Goal: Task Accomplishment & Management: Complete application form

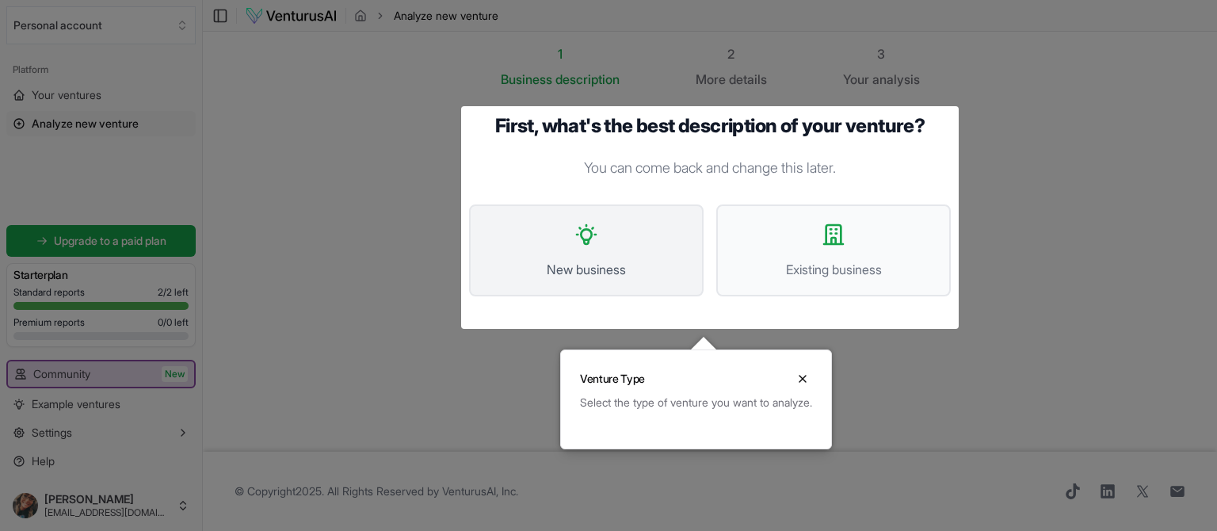
click at [597, 268] on span "New business" at bounding box center [587, 269] width 200 height 19
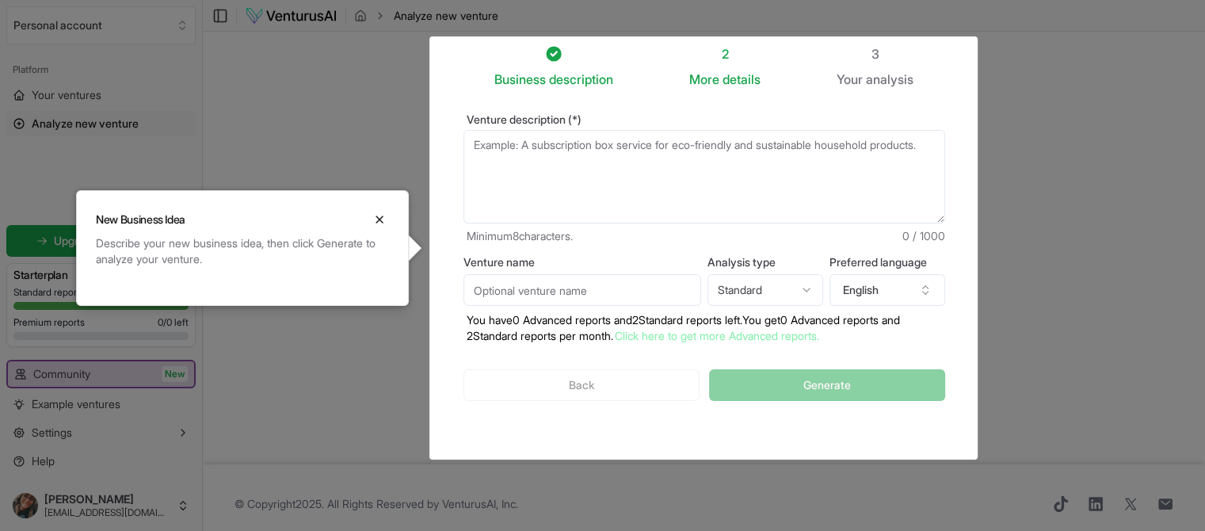
click at [499, 200] on textarea "Venture description (*)" at bounding box center [705, 177] width 482 height 94
paste textarea "is a GUI-based command reference and execution platform designed to solve the p…"
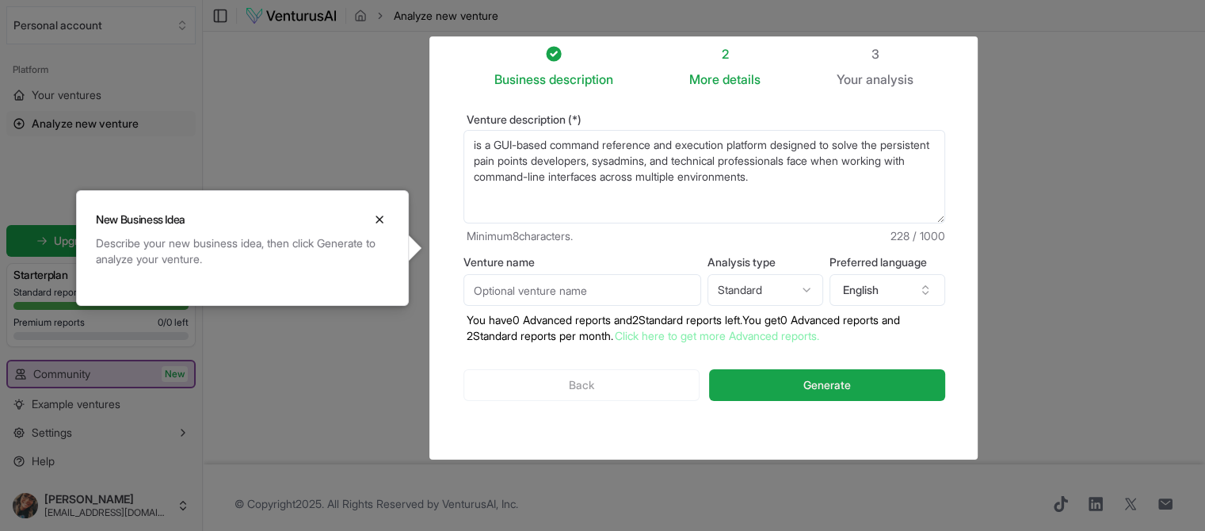
click at [479, 145] on textarea "is a GUI-based command reference and execution platform designed to solve the p…" at bounding box center [705, 177] width 482 height 94
type textarea "a GUI-based command reference and execution platform designed to solve the pers…"
click at [559, 288] on input "Venture name" at bounding box center [583, 290] width 238 height 32
type input "command chief"
click at [778, 287] on html "We value your privacy We use cookies to enhance your browsing experience, serve…" at bounding box center [602, 265] width 1205 height 531
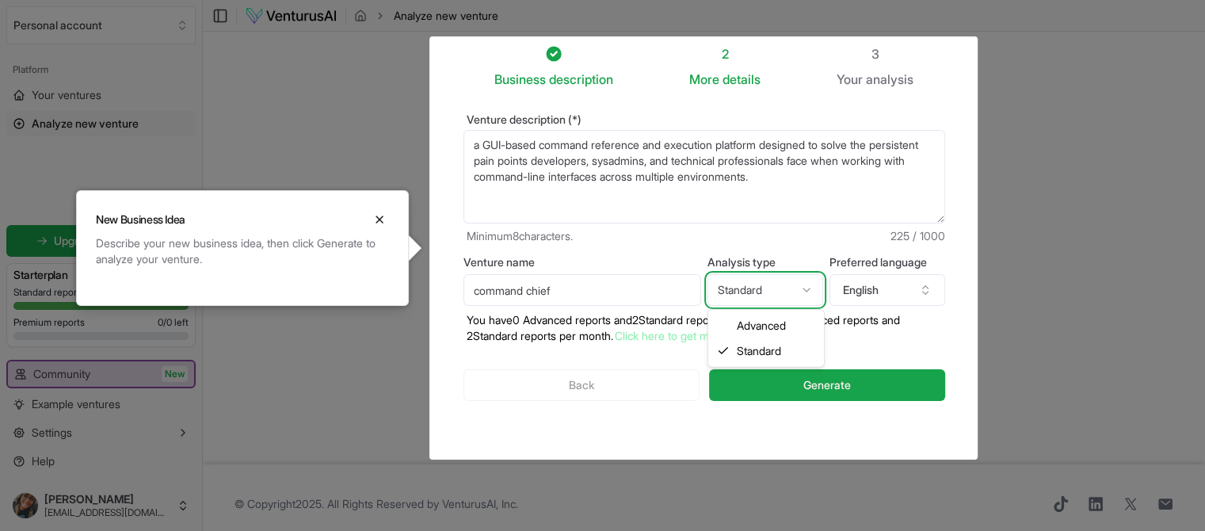
click at [778, 288] on html "We value your privacy We use cookies to enhance your browsing experience, serve…" at bounding box center [602, 265] width 1205 height 531
